Goal: Information Seeking & Learning: Learn about a topic

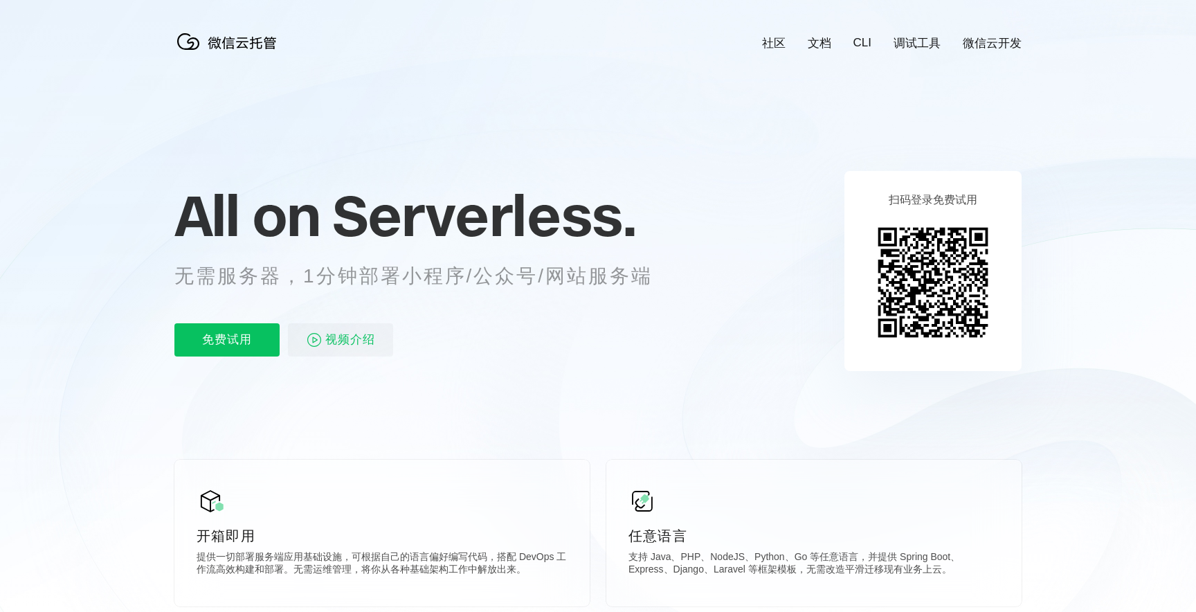
scroll to position [0, 2461]
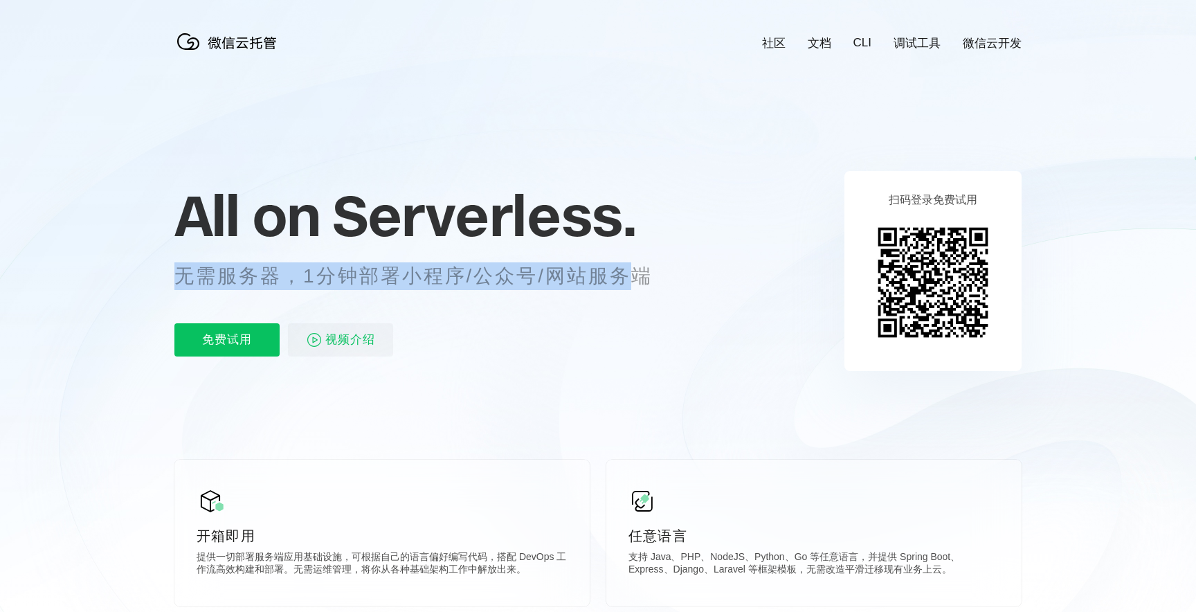
drag, startPoint x: 176, startPoint y: 281, endPoint x: 632, endPoint y: 279, distance: 456.7
click at [632, 279] on p "无需服务器，1分钟部署小程序/公众号/网站服务端" at bounding box center [426, 276] width 504 height 28
drag, startPoint x: 632, startPoint y: 279, endPoint x: 452, endPoint y: 279, distance: 180.6
click at [452, 279] on p "无需服务器，1分钟部署小程序/公众号/网站服务端" at bounding box center [426, 276] width 504 height 28
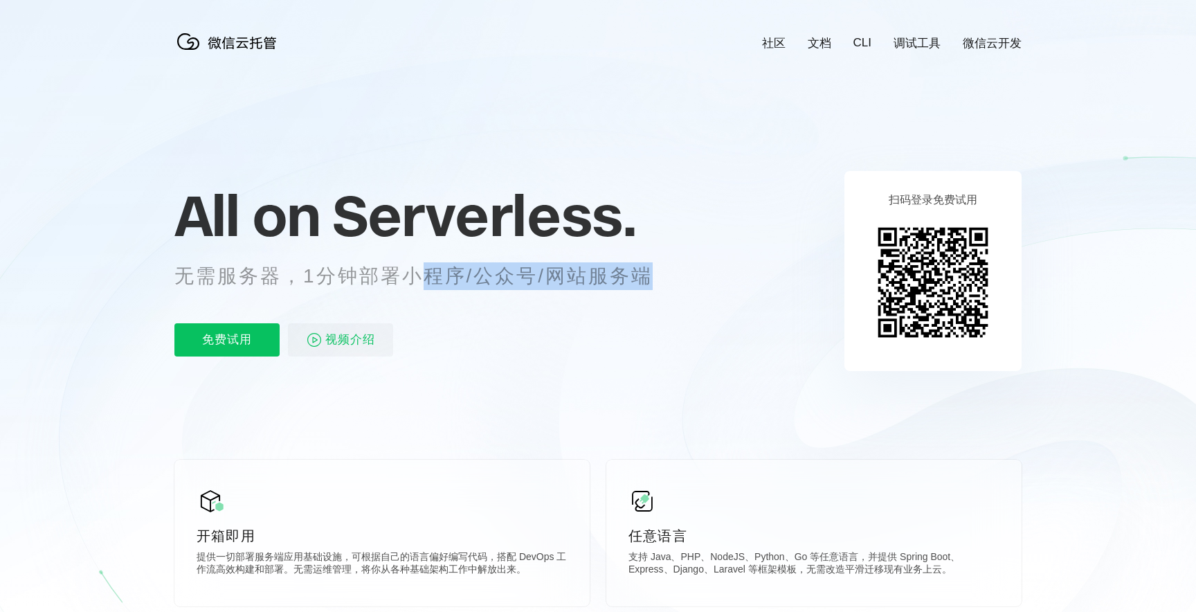
click at [452, 279] on p "无需服务器，1分钟部署小程序/公众号/网站服务端" at bounding box center [426, 276] width 504 height 28
drag, startPoint x: 452, startPoint y: 279, endPoint x: 680, endPoint y: 279, distance: 228.3
click at [680, 279] on div "All on Serverless. 无需服务器，1分钟部署小程序/公众号/网站服务端 免费试用 视频介绍" at bounding box center [430, 270] width 512 height 201
drag, startPoint x: 302, startPoint y: 283, endPoint x: 662, endPoint y: 283, distance: 360.5
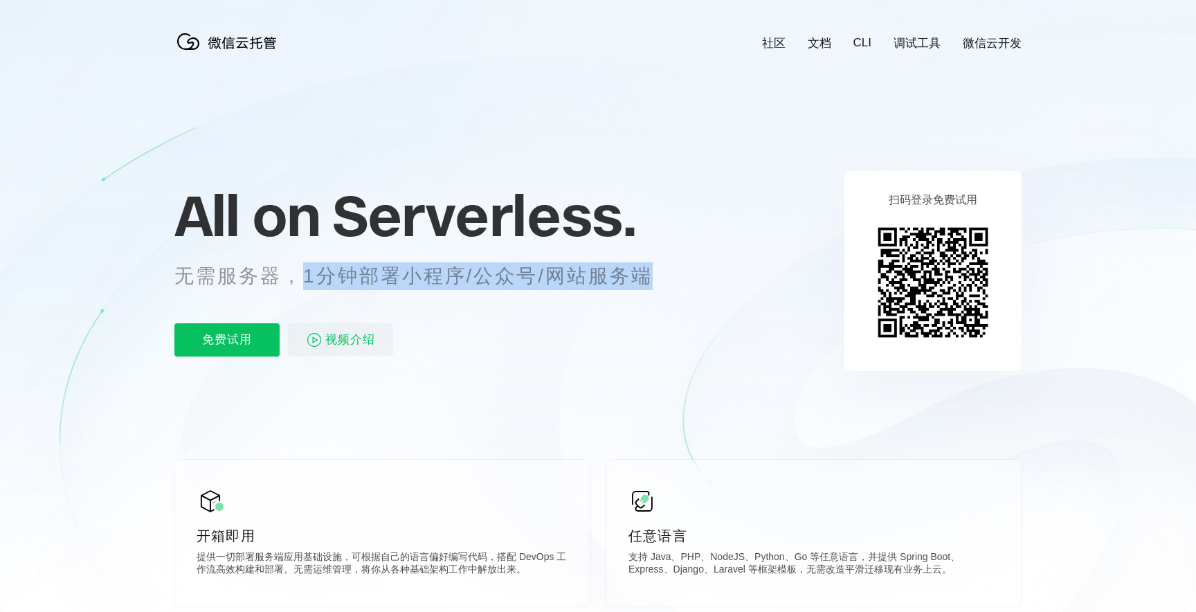
click at [662, 283] on p "无需服务器，1分钟部署小程序/公众号/网站服务端" at bounding box center [426, 276] width 504 height 28
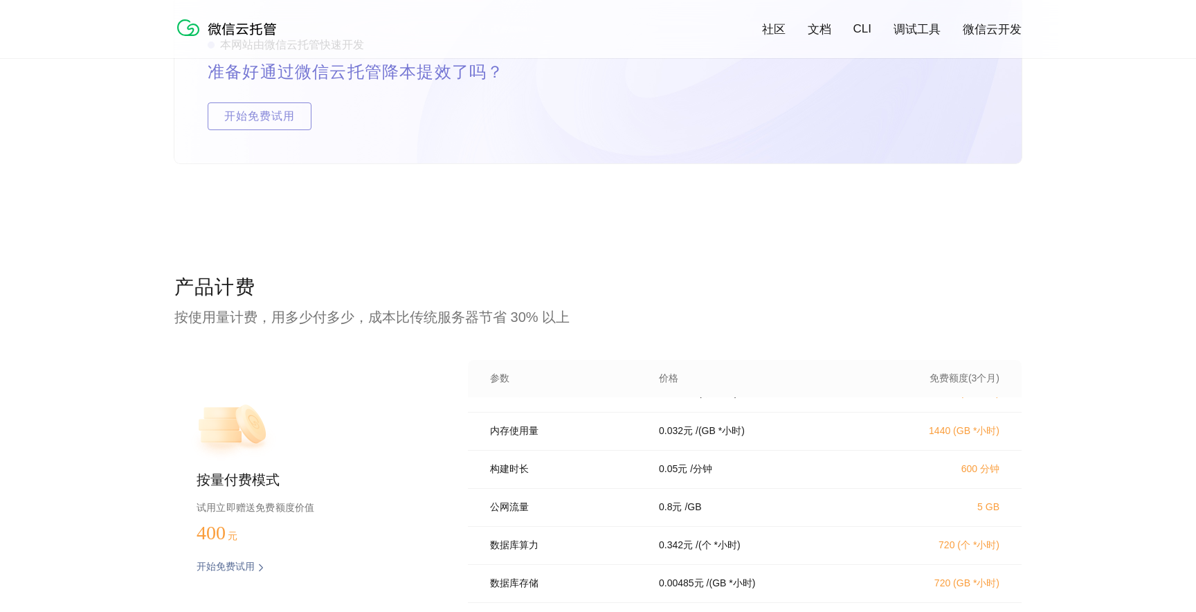
scroll to position [0, 0]
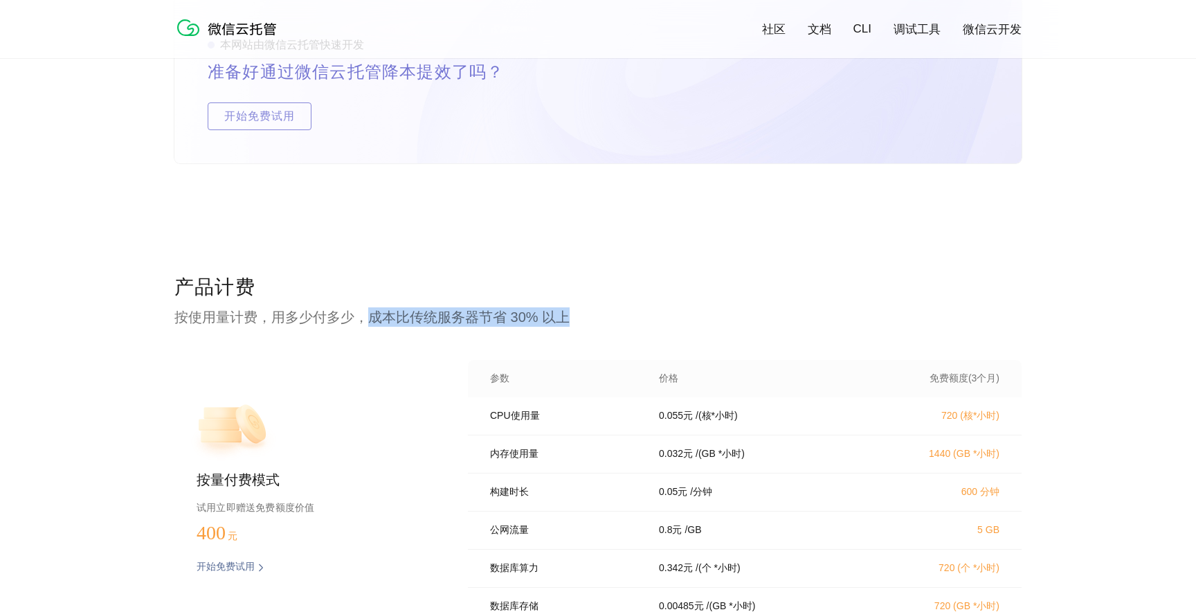
drag, startPoint x: 368, startPoint y: 319, endPoint x: 588, endPoint y: 319, distance: 220.0
click at [588, 319] on p "按使用量计费，用多少付多少，成本比传统服务器节省 30% 以上" at bounding box center [597, 316] width 847 height 19
drag, startPoint x: 569, startPoint y: 319, endPoint x: 374, endPoint y: 319, distance: 194.4
click at [374, 319] on p "按使用量计费，用多少付多少，成本比传统服务器节省 30% 以上" at bounding box center [597, 316] width 847 height 19
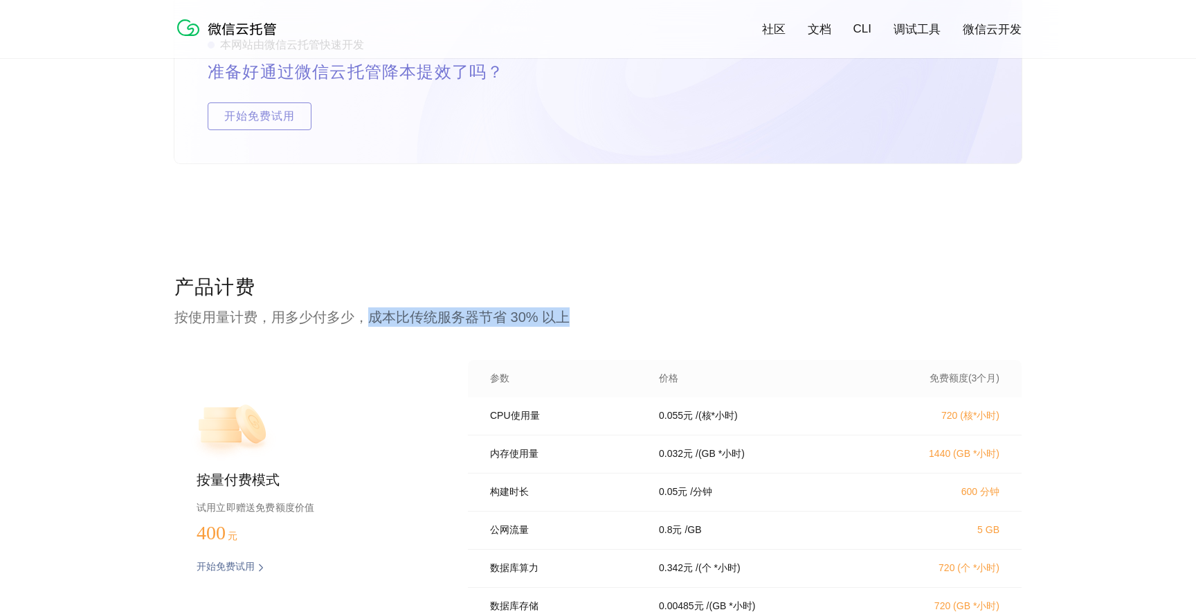
click at [374, 319] on p "按使用量计费，用多少付多少，成本比传统服务器节省 30% 以上" at bounding box center [597, 316] width 847 height 19
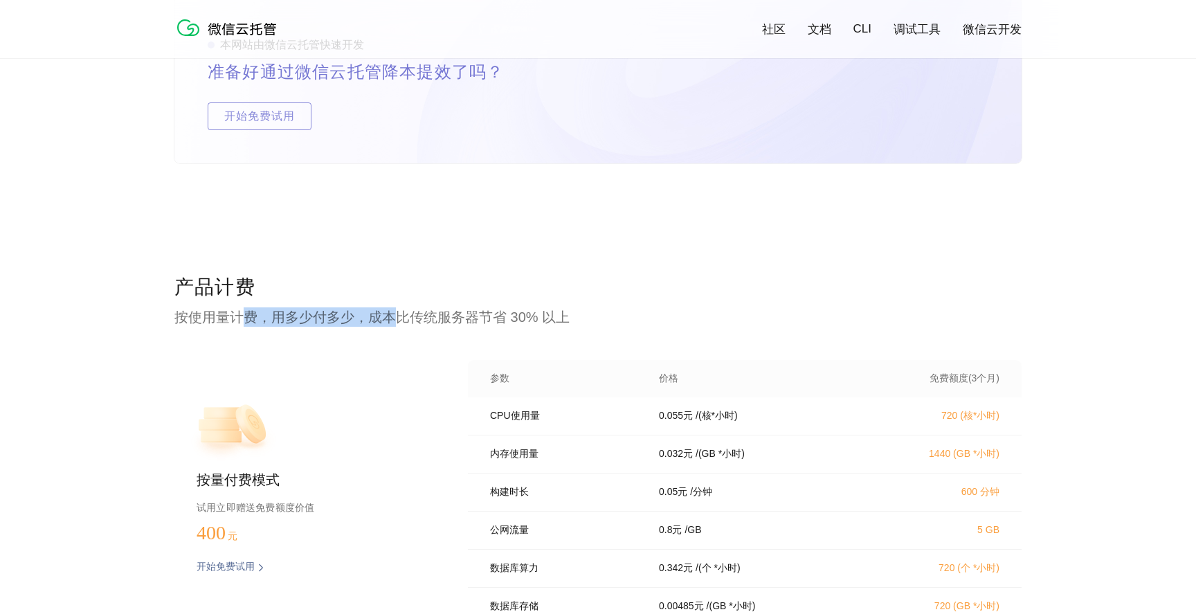
drag, startPoint x: 374, startPoint y: 319, endPoint x: 244, endPoint y: 319, distance: 130.1
click at [244, 319] on p "按使用量计费，用多少付多少，成本比传统服务器节省 30% 以上" at bounding box center [597, 316] width 847 height 19
drag, startPoint x: 174, startPoint y: 320, endPoint x: 604, endPoint y: 320, distance: 430.4
click at [604, 320] on p "按使用量计费，用多少付多少，成本比传统服务器节省 30% 以上" at bounding box center [597, 316] width 847 height 19
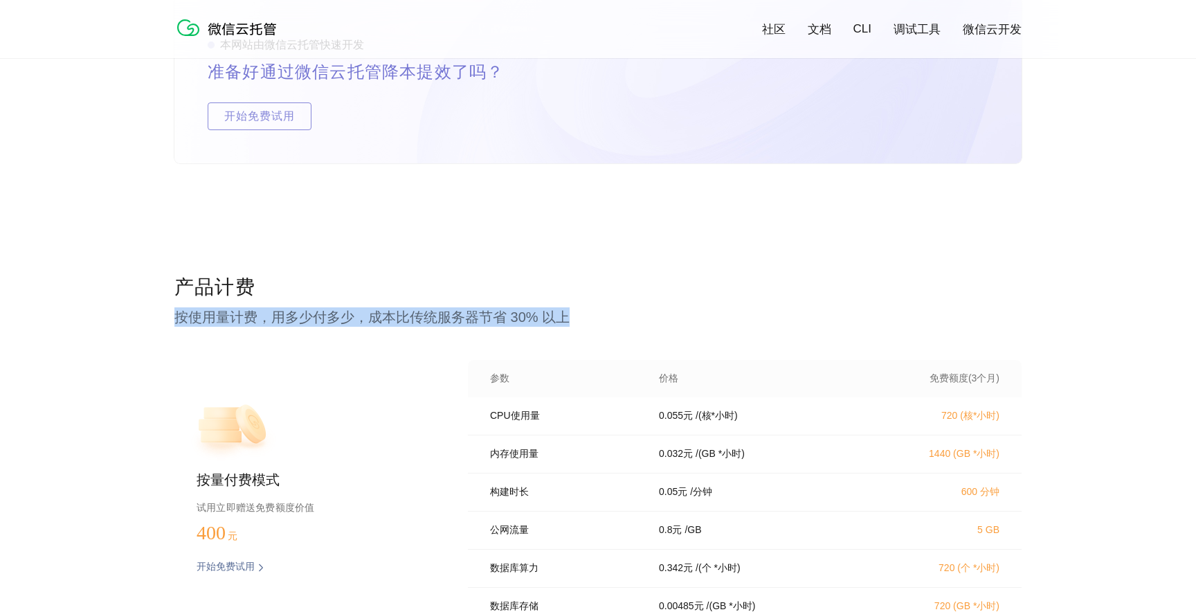
click at [604, 320] on p "按使用量计费，用多少付多少，成本比传统服务器节省 30% 以上" at bounding box center [597, 316] width 847 height 19
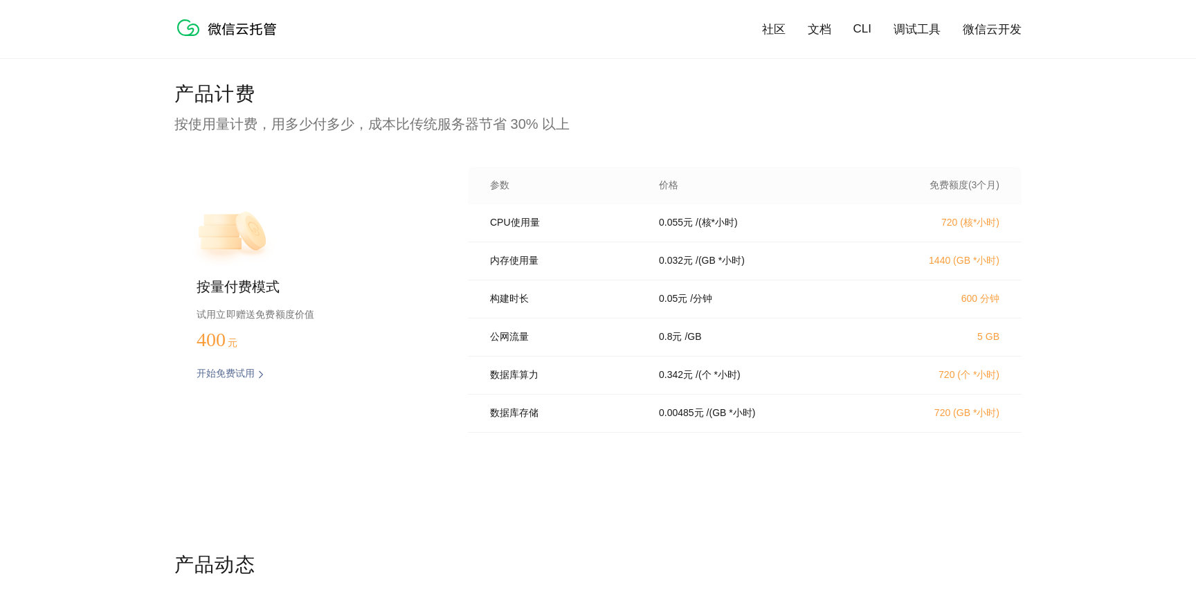
scroll to position [2766, 0]
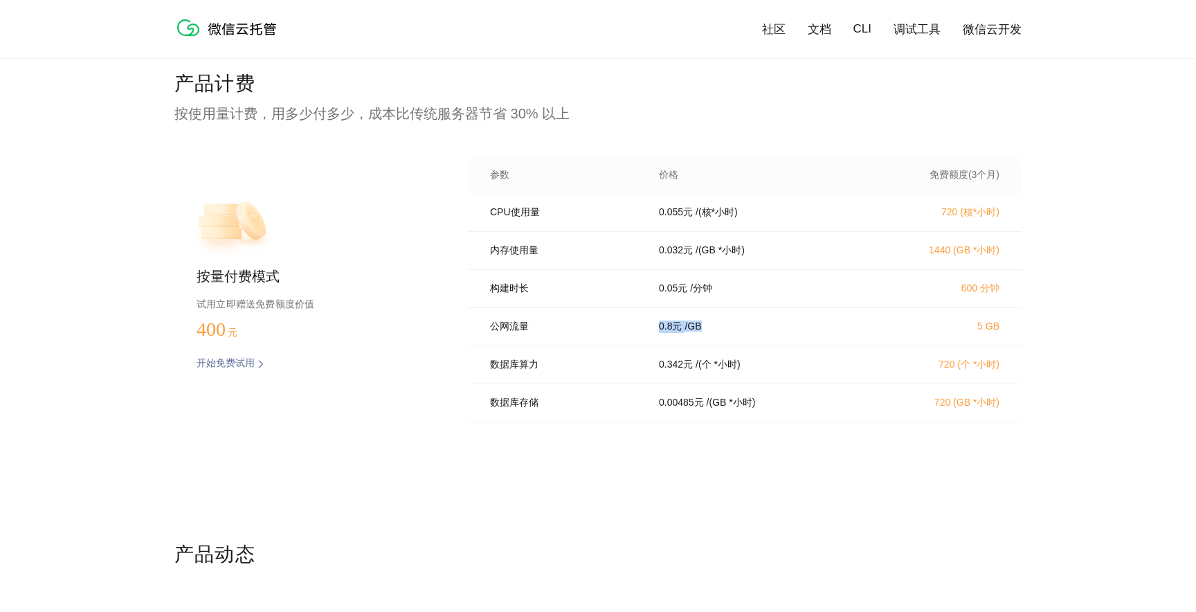
drag, startPoint x: 656, startPoint y: 334, endPoint x: 788, endPoint y: 334, distance: 132.2
click at [788, 333] on div "0.8 元 / GB" at bounding box center [758, 326] width 232 height 12
click at [967, 331] on p "5 GB" at bounding box center [938, 325] width 122 height 11
drag, startPoint x: 967, startPoint y: 334, endPoint x: 1047, endPoint y: 334, distance: 79.6
click at [1047, 334] on div "产品计费 按使用量计费，用多少付多少，成本比传统服务器节省 30% 以上 按量付费模式 试用立即赠送免费额度价值 400 元 开始免费试用 预估费用 参数 价…" at bounding box center [598, 306] width 1196 height 471
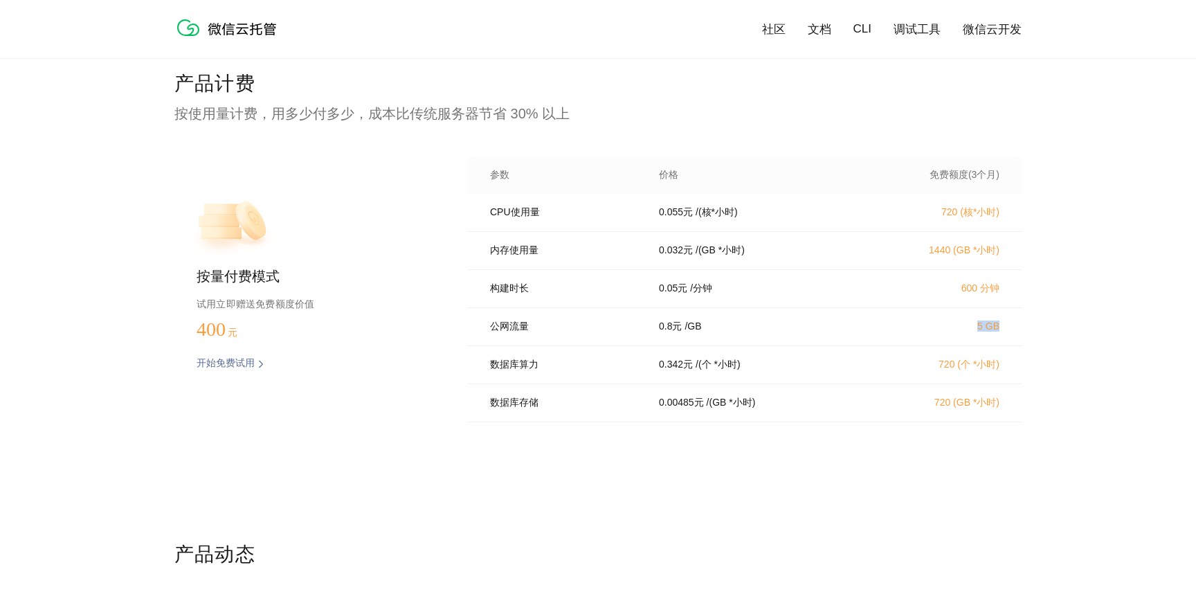
click at [1047, 334] on div "产品计费 按使用量计费，用多少付多少，成本比传统服务器节省 30% 以上 按量付费模式 试用立即赠送免费额度价值 400 元 开始免费试用 预估费用 参数 价…" at bounding box center [598, 306] width 1196 height 471
drag, startPoint x: 926, startPoint y: 412, endPoint x: 1052, endPoint y: 413, distance: 126.6
click at [1052, 413] on div "产品计费 按使用量计费，用多少付多少，成本比传统服务器节省 30% 以上 按量付费模式 试用立即赠送免费额度价值 400 元 开始免费试用 预估费用 参数 价…" at bounding box center [598, 306] width 1196 height 471
drag, startPoint x: 938, startPoint y: 214, endPoint x: 1052, endPoint y: 214, distance: 114.2
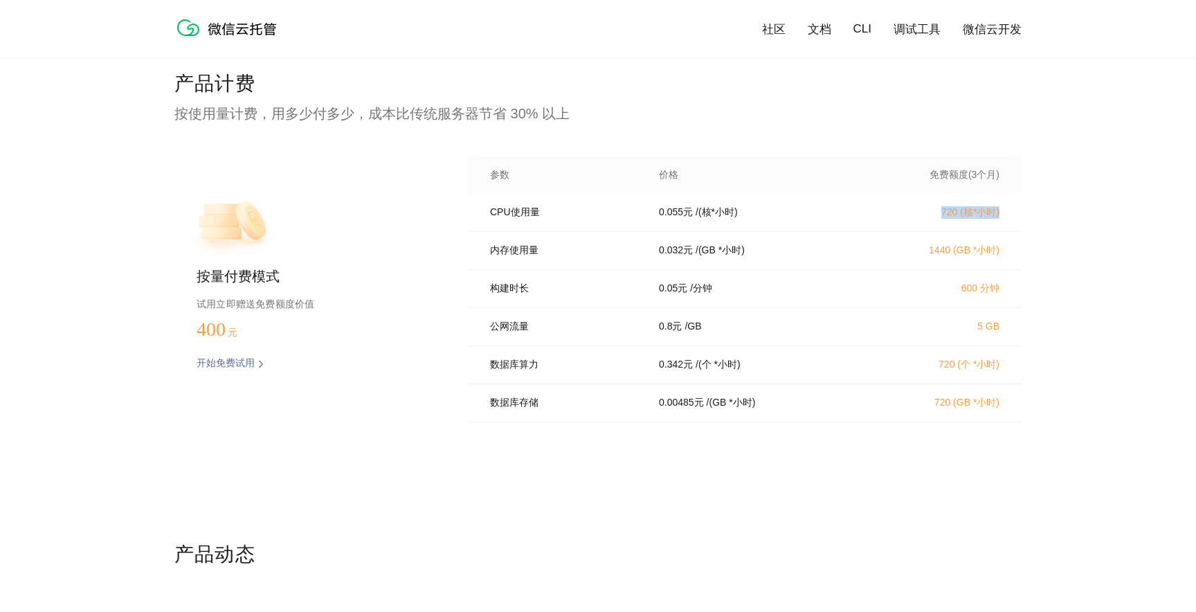
click at [1052, 214] on div "产品计费 按使用量计费，用多少付多少，成本比传统服务器节省 30% 以上 按量付费模式 试用立即赠送免费额度价值 400 元 开始免费试用 预估费用 参数 价…" at bounding box center [598, 306] width 1196 height 471
drag, startPoint x: 923, startPoint y: 248, endPoint x: 1039, endPoint y: 249, distance: 115.6
click at [1039, 249] on div "产品计费 按使用量计费，用多少付多少，成本比传统服务器节省 30% 以上 按量付费模式 试用立即赠送免费额度价值 400 元 开始免费试用 预估费用 参数 价…" at bounding box center [598, 306] width 1196 height 471
click at [1038, 249] on div "产品计费 按使用量计费，用多少付多少，成本比传统服务器节省 30% 以上 按量付费模式 试用立即赠送免费额度价值 400 元 开始免费试用 预估费用 参数 价…" at bounding box center [598, 306] width 1196 height 471
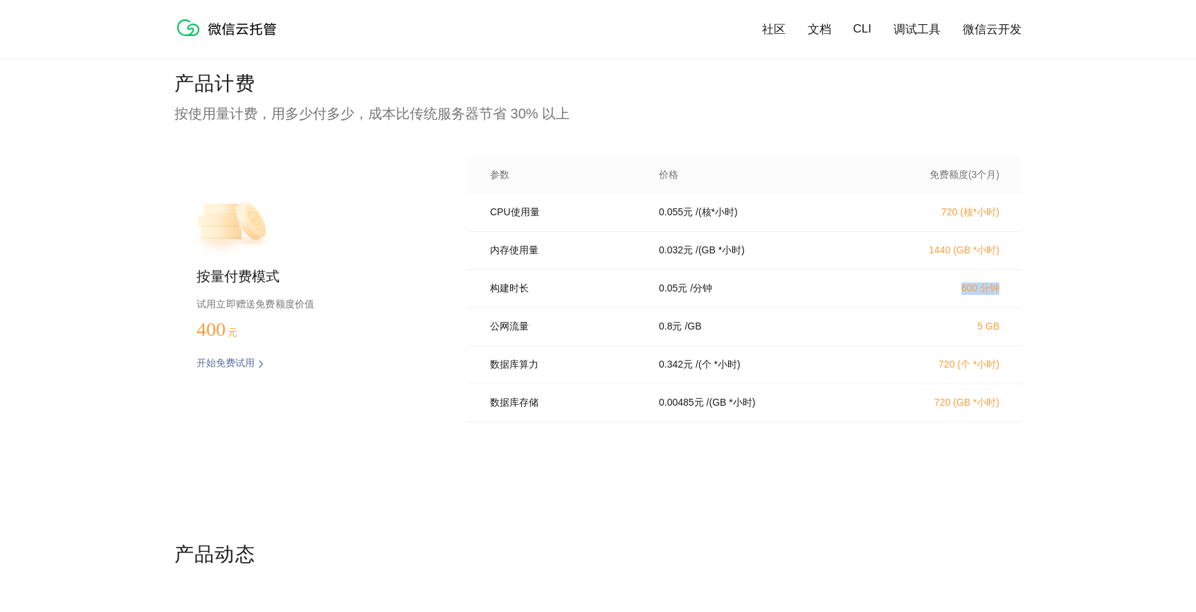
drag, startPoint x: 976, startPoint y: 292, endPoint x: 1033, endPoint y: 292, distance: 57.4
click at [1033, 292] on div "产品计费 按使用量计费，用多少付多少，成本比传统服务器节省 30% 以上 按量付费模式 试用立即赠送免费额度价值 400 元 开始免费试用 预估费用 参数 价…" at bounding box center [598, 306] width 1196 height 471
drag, startPoint x: 967, startPoint y: 331, endPoint x: 1038, endPoint y: 331, distance: 71.3
click at [1038, 331] on div "产品计费 按使用量计费，用多少付多少，成本比传统服务器节省 30% 以上 按量付费模式 试用立即赠送免费额度价值 400 元 开始免费试用 预估费用 参数 价…" at bounding box center [598, 306] width 1196 height 471
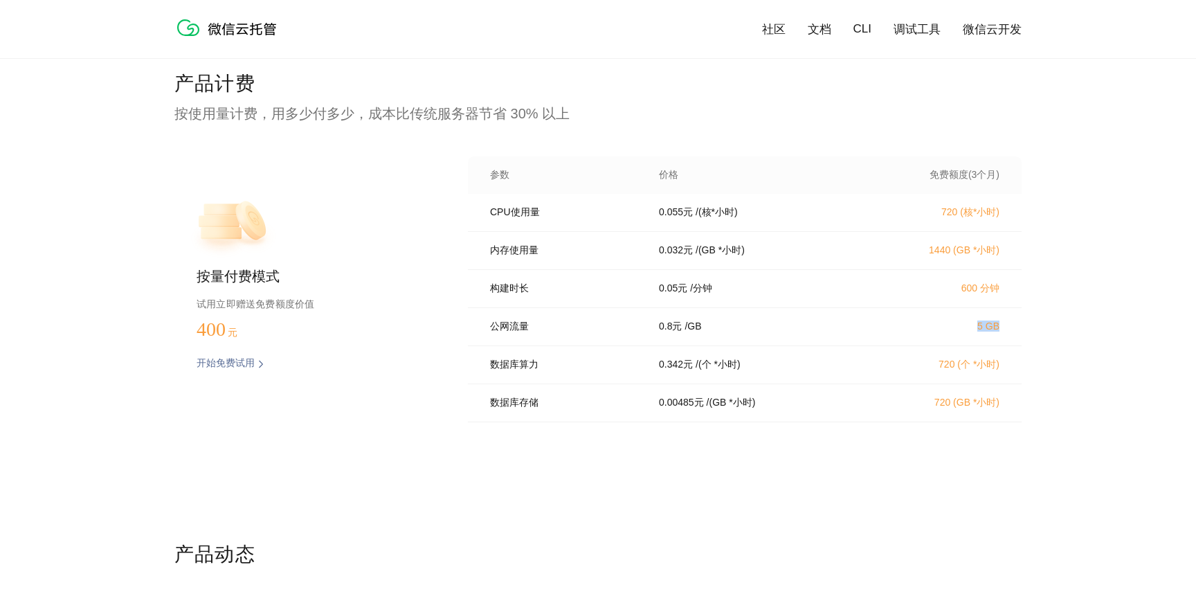
click at [1038, 331] on div "产品计费 按使用量计费，用多少付多少，成本比传统服务器节省 30% 以上 按量付费模式 试用立即赠送免费额度价值 400 元 开始免费试用 预估费用 参数 价…" at bounding box center [598, 306] width 1196 height 471
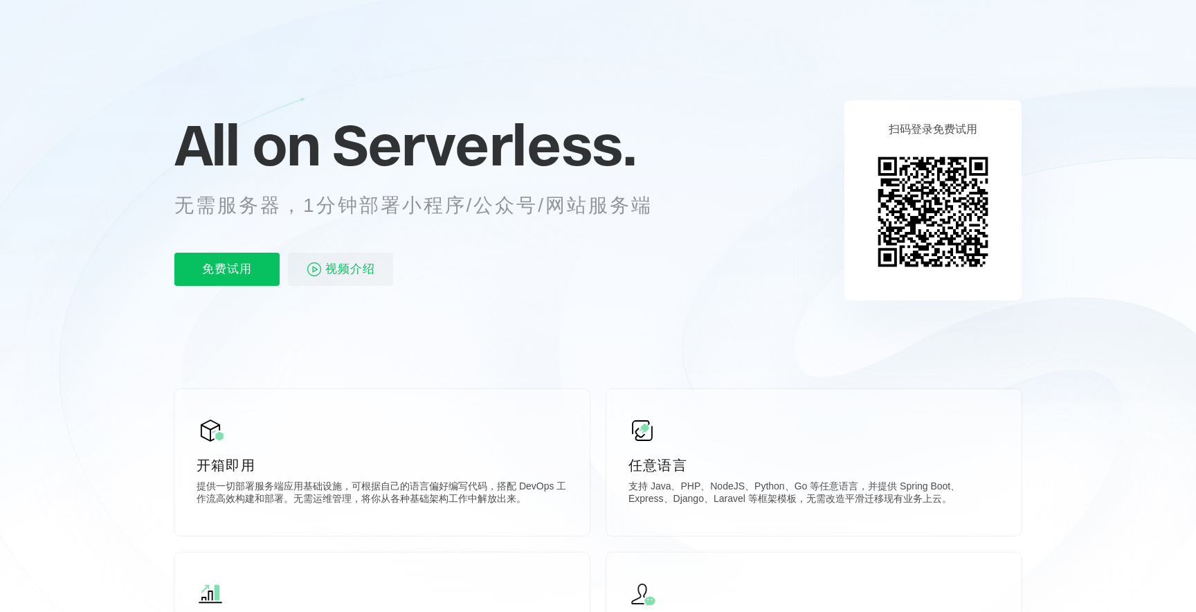
scroll to position [0, 0]
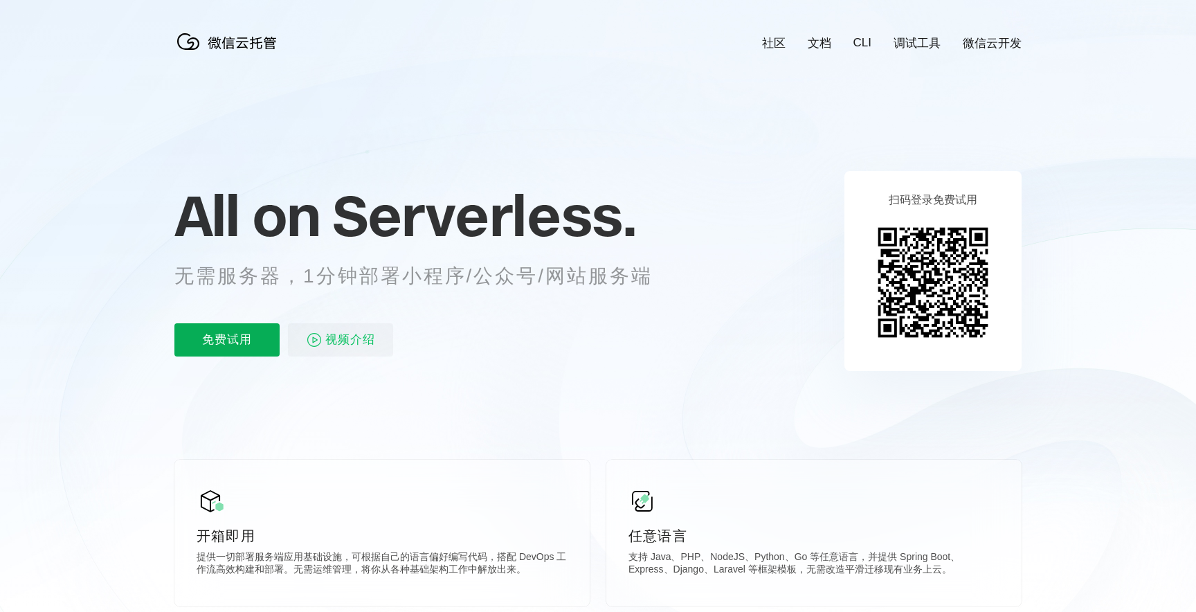
click at [221, 347] on p "免费试用" at bounding box center [226, 339] width 105 height 33
